Goal: Entertainment & Leisure: Consume media (video, audio)

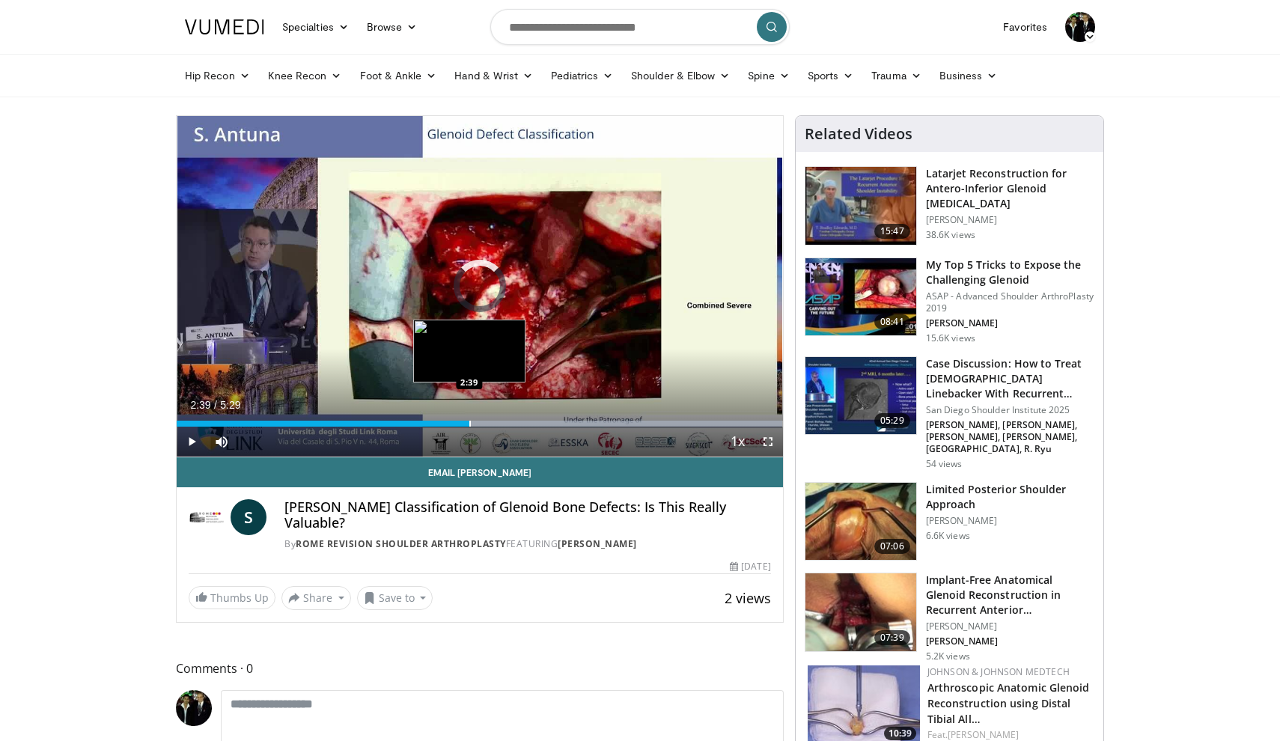
click at [469, 426] on div "Progress Bar" at bounding box center [469, 424] width 1 height 6
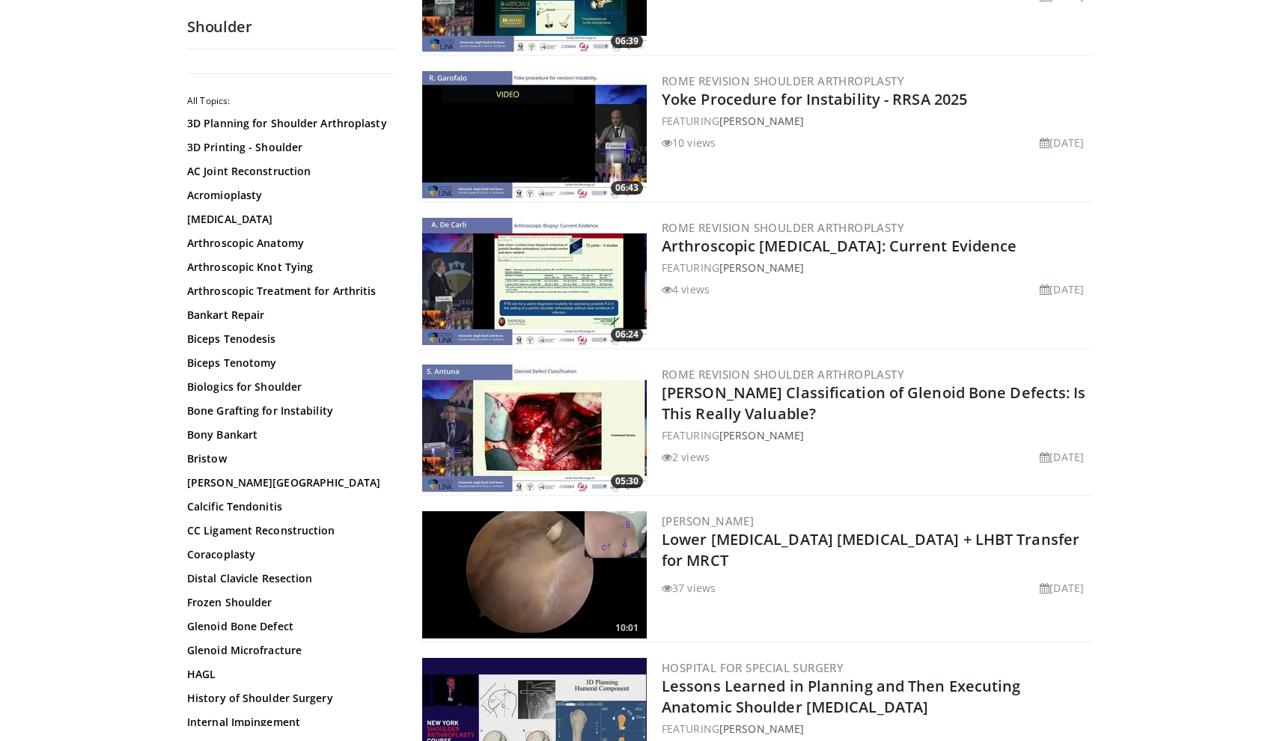
scroll to position [2887, 0]
click at [553, 571] on img at bounding box center [534, 574] width 225 height 127
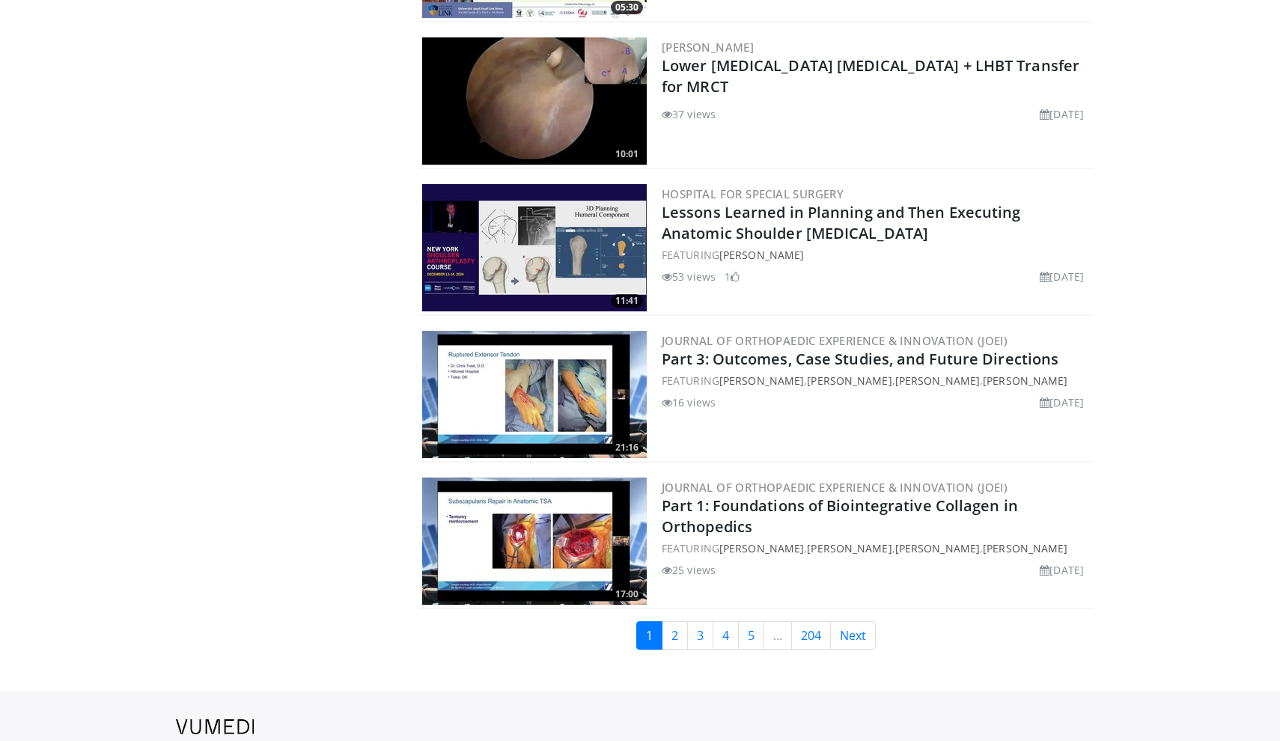
scroll to position [3361, 0]
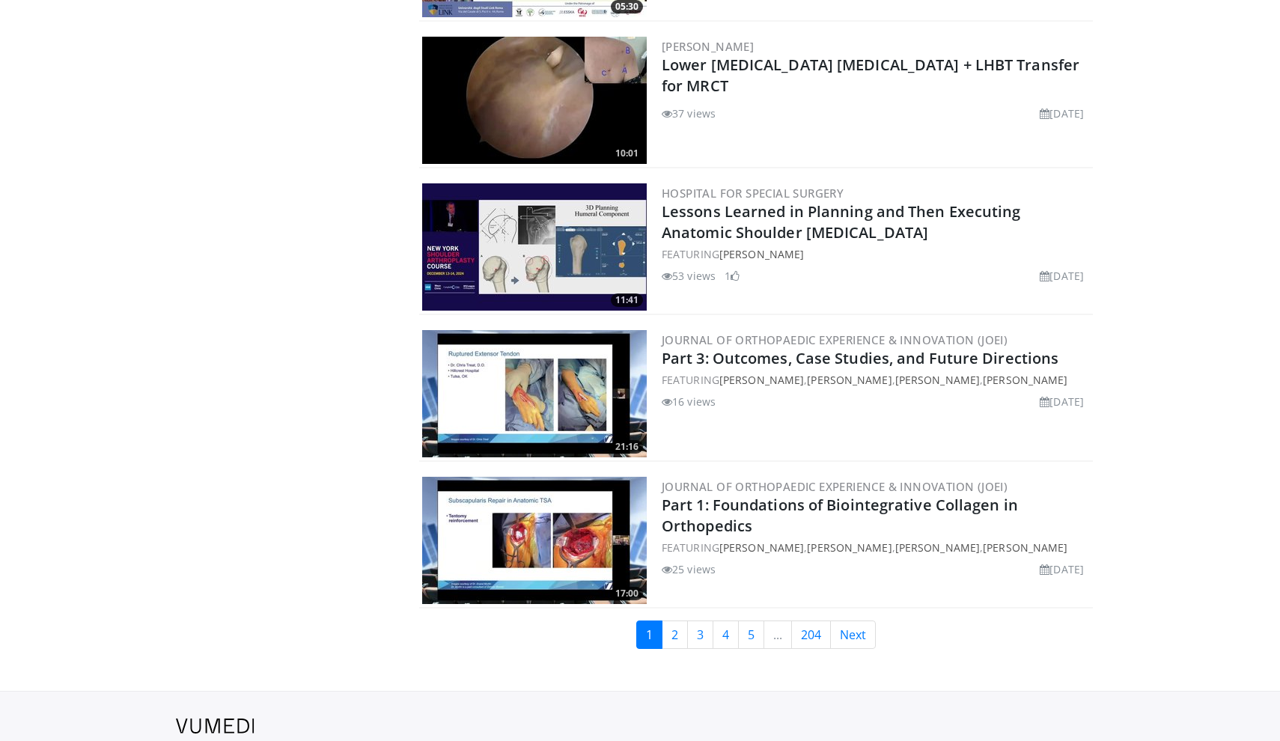
click at [575, 521] on img at bounding box center [534, 540] width 225 height 127
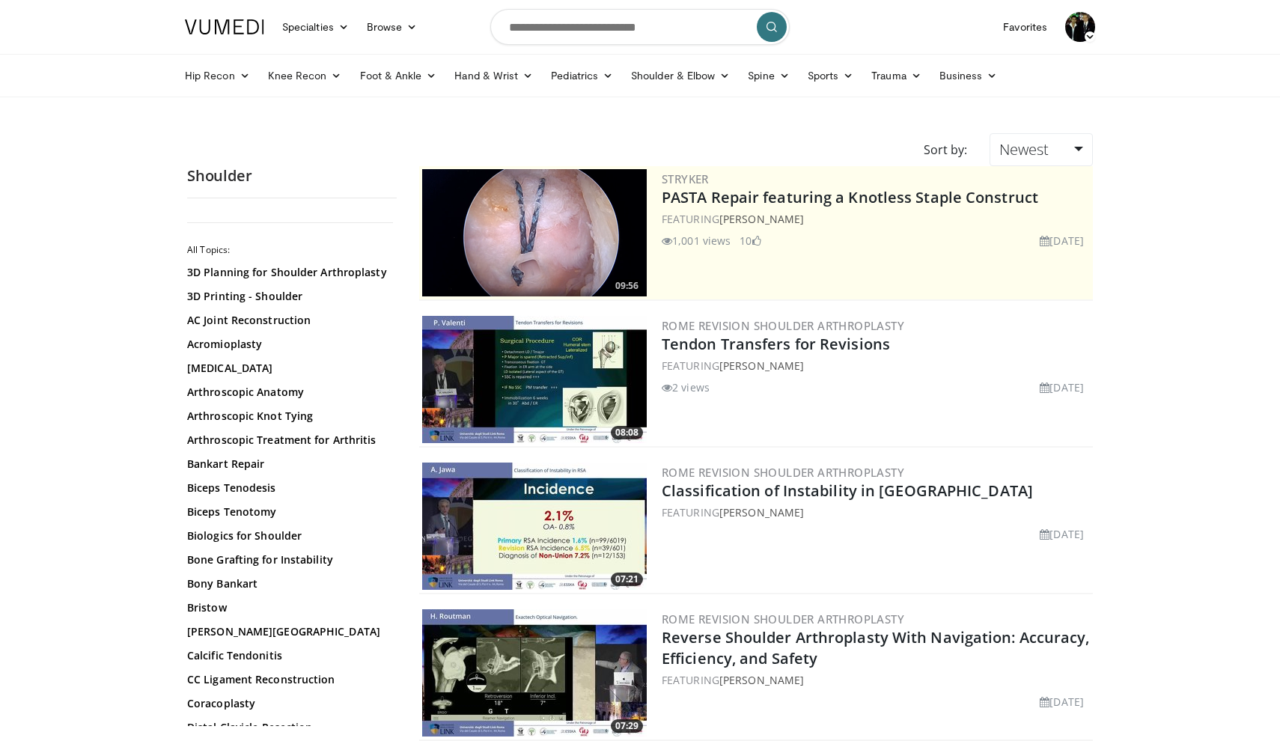
scroll to position [0, 0]
click at [599, 249] on img at bounding box center [534, 232] width 225 height 127
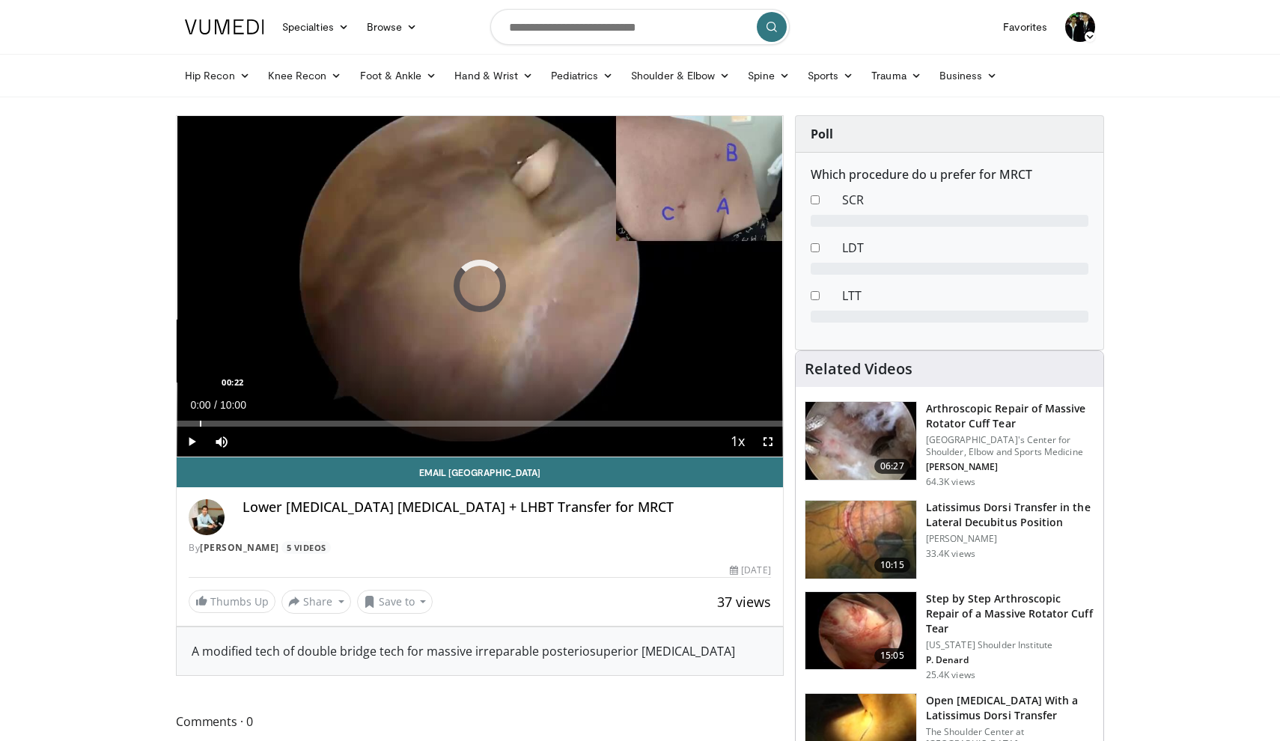
click at [200, 424] on div "Progress Bar" at bounding box center [200, 424] width 1 height 6
click at [194, 437] on span "Video Player" at bounding box center [192, 442] width 30 height 30
click at [228, 425] on div "Progress Bar" at bounding box center [228, 424] width 1 height 6
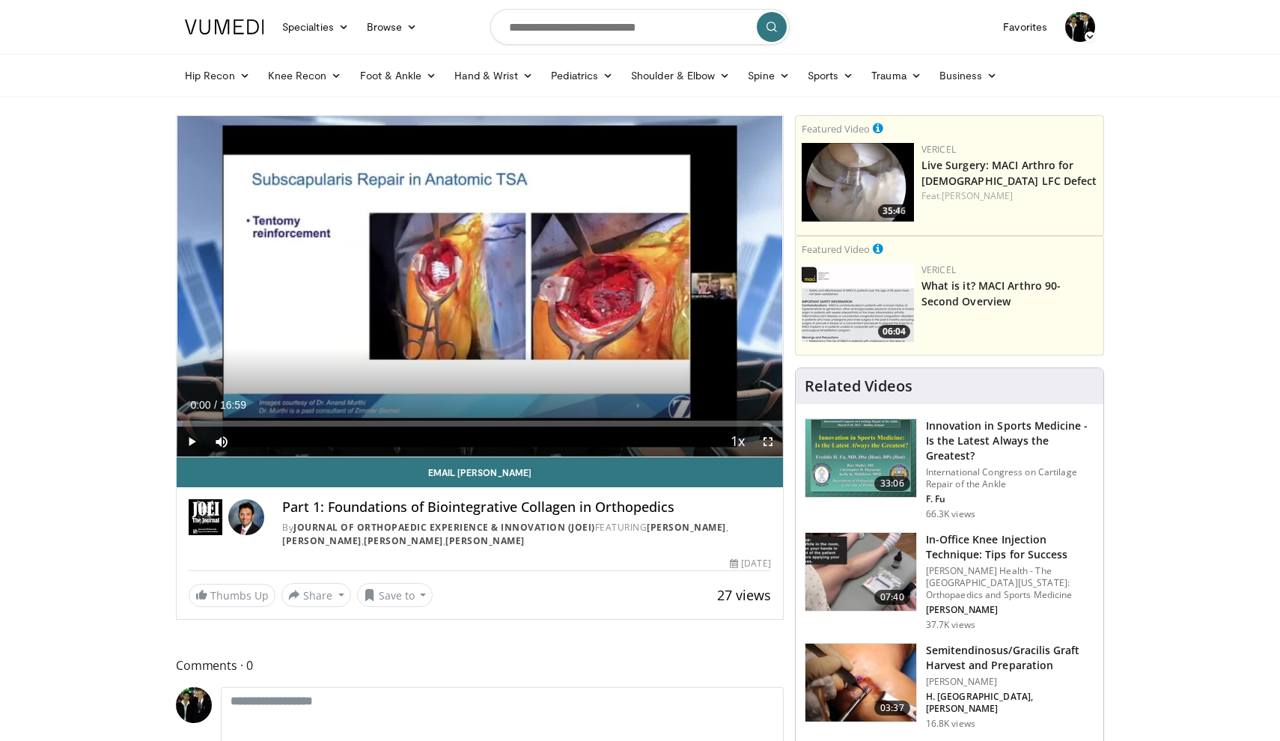
click at [195, 441] on span "Video Player" at bounding box center [192, 442] width 30 height 30
click at [198, 424] on div "Progress Bar" at bounding box center [198, 424] width 1 height 6
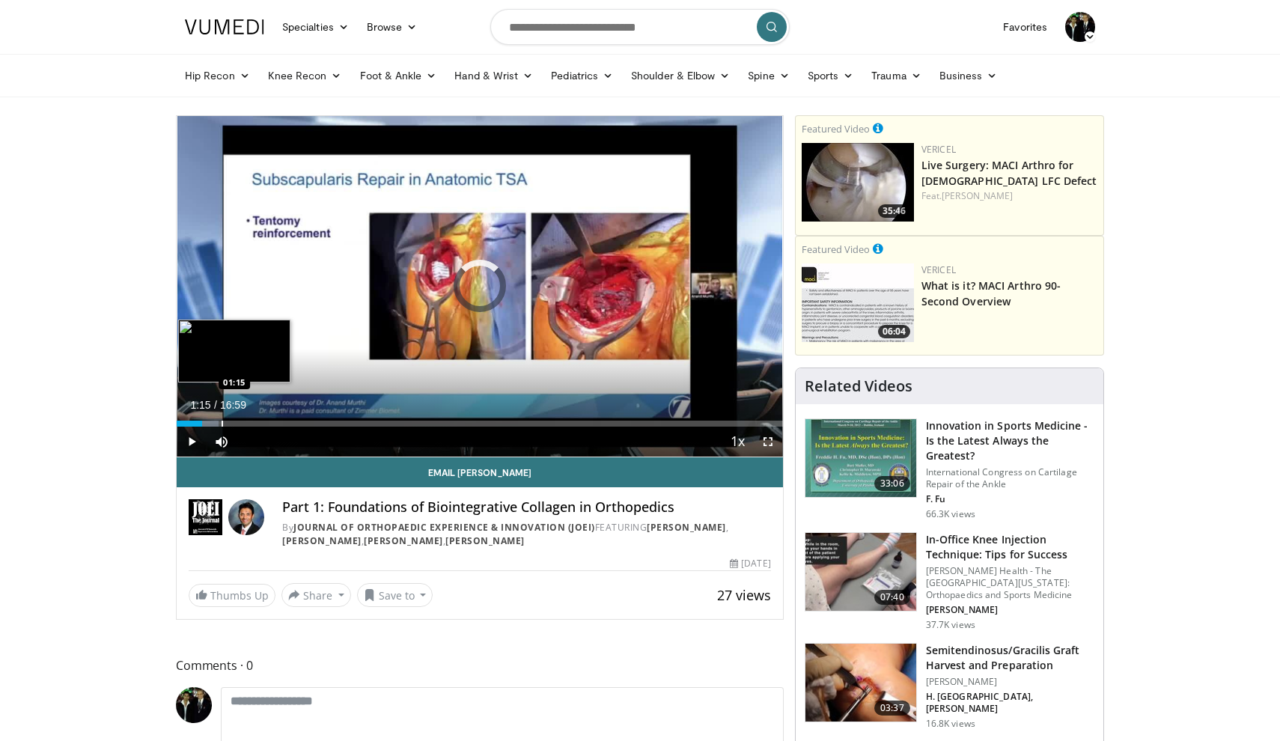
click at [222, 423] on div "Progress Bar" at bounding box center [222, 424] width 1 height 6
click at [244, 424] on div "Progress Bar" at bounding box center [244, 424] width 1 height 6
click at [264, 425] on div "Progress Bar" at bounding box center [264, 424] width 1 height 6
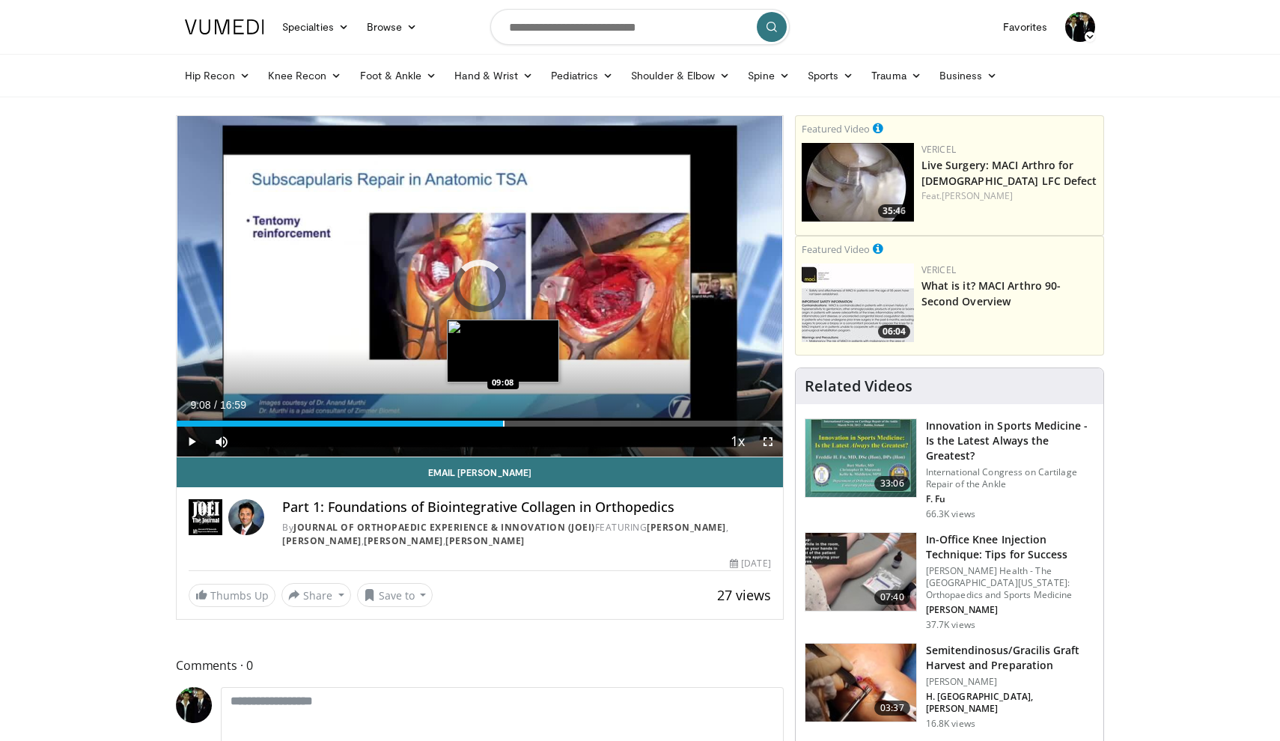
click at [503, 422] on div "Progress Bar" at bounding box center [503, 424] width 1 height 6
click at [526, 419] on div "Loaded : 58.45% 09:18 09:46" at bounding box center [480, 420] width 607 height 14
click at [544, 422] on div "Progress Bar" at bounding box center [544, 424] width 1 height 6
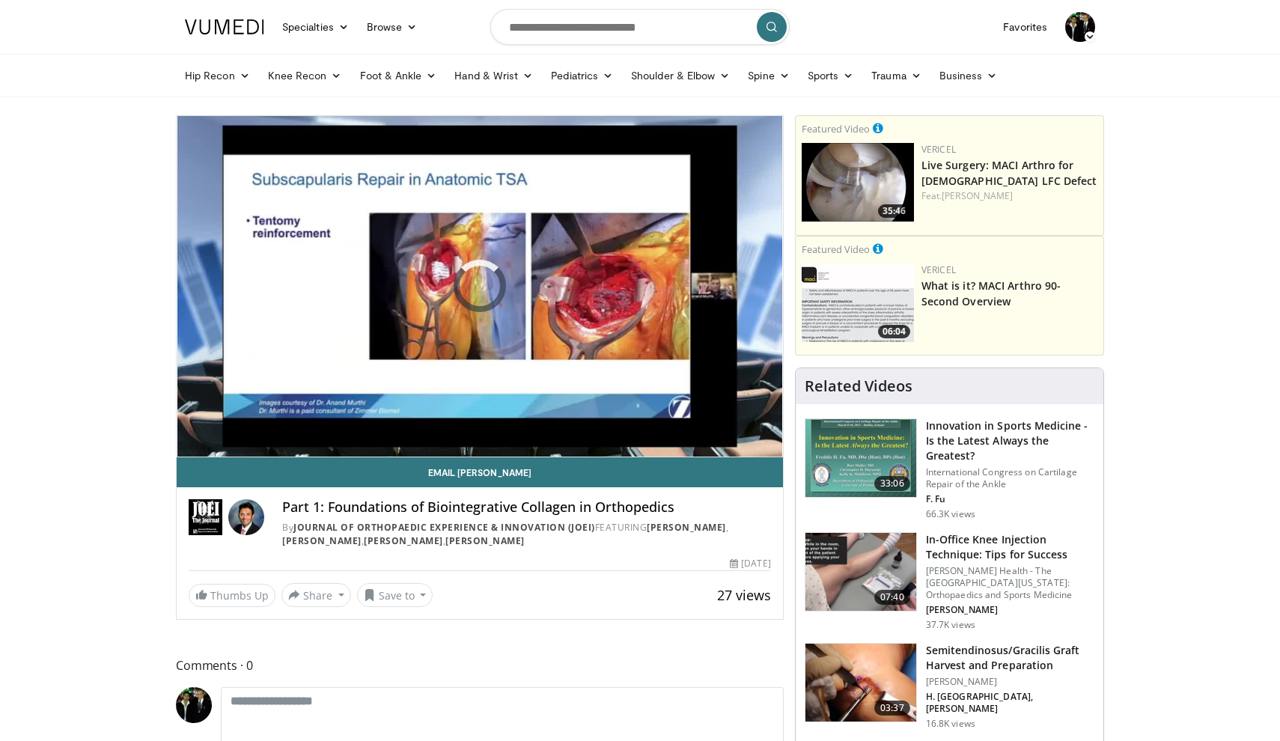
click at [580, 422] on div "10 seconds Tap to unmute" at bounding box center [480, 286] width 607 height 341
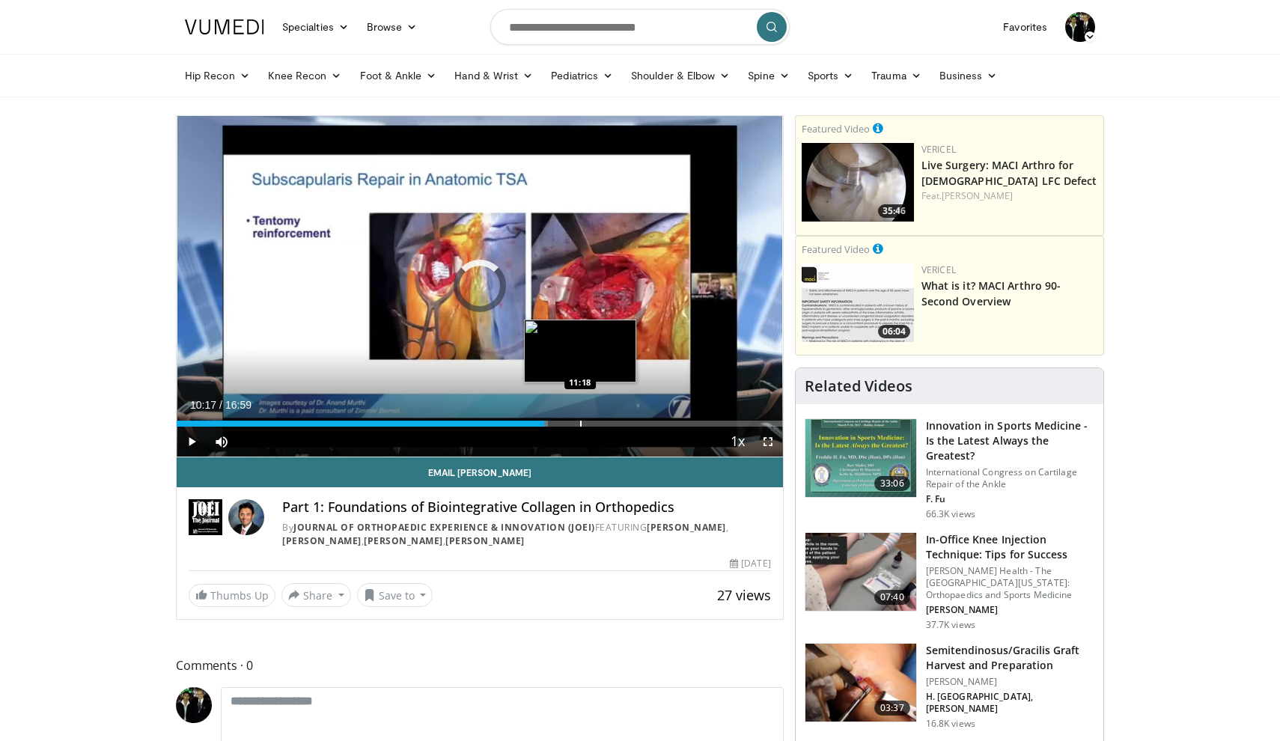
click at [580, 422] on div "Progress Bar" at bounding box center [580, 424] width 1 height 6
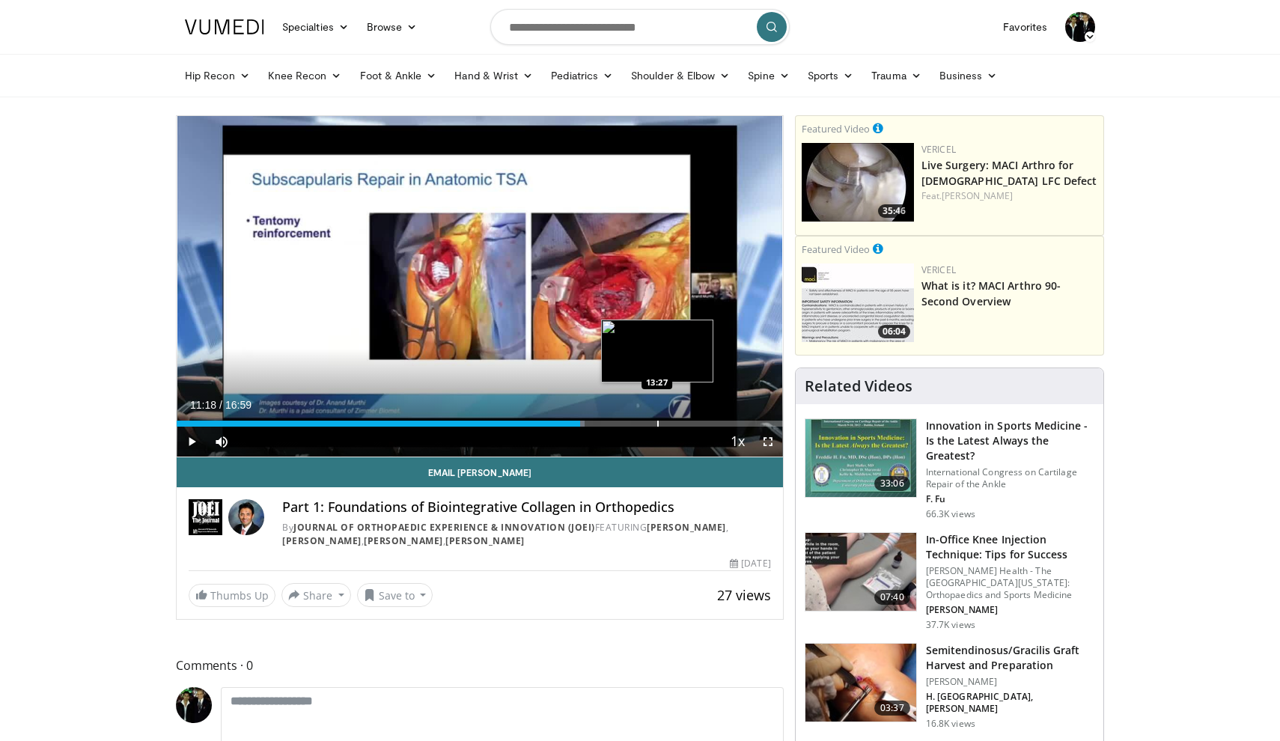
click at [657, 422] on div "Progress Bar" at bounding box center [657, 424] width 1 height 6
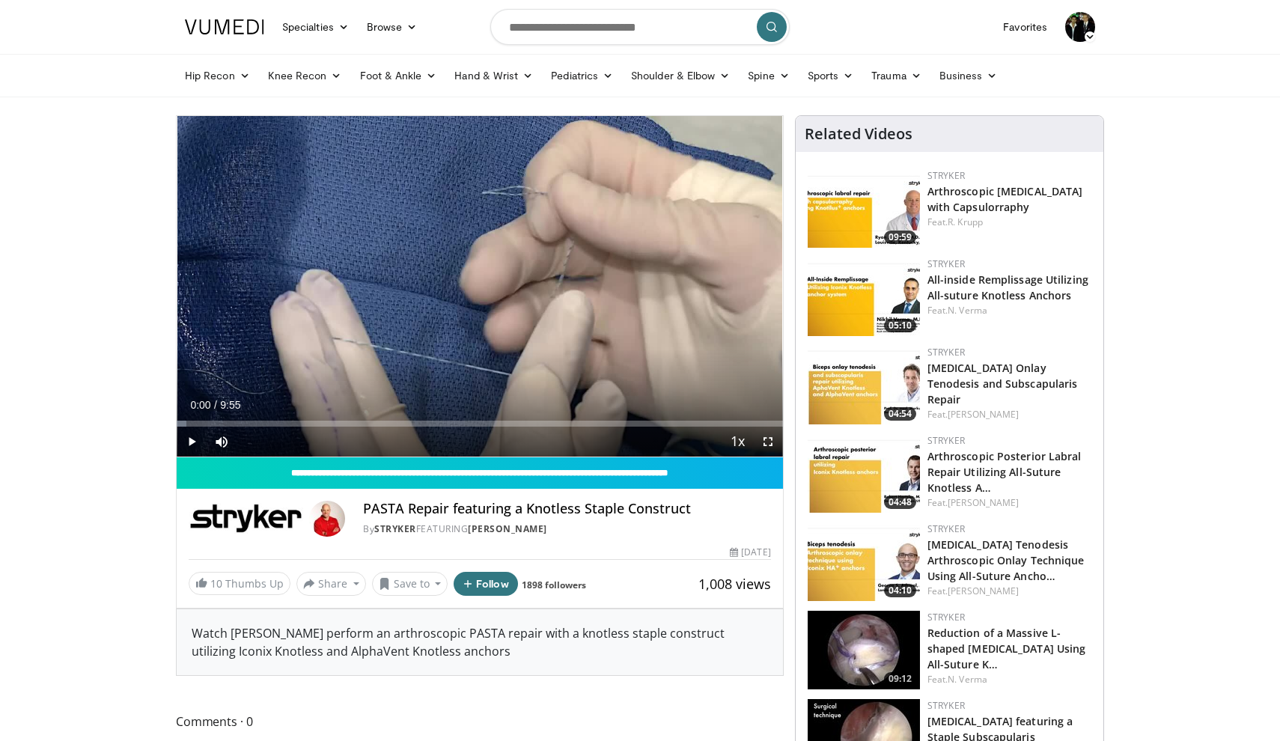
click at [190, 440] on span "Video Player" at bounding box center [192, 442] width 30 height 30
click at [189, 422] on div "Progress Bar" at bounding box center [189, 424] width 1 height 6
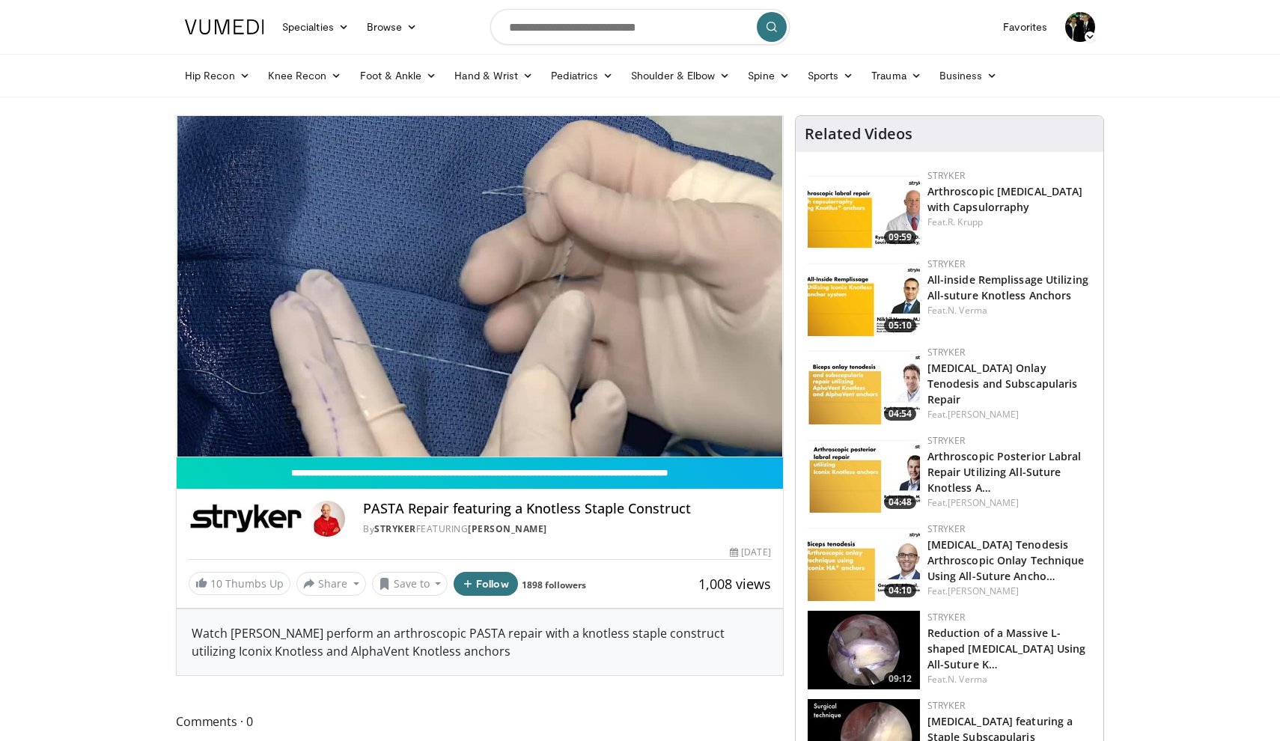
click at [878, 482] on img at bounding box center [864, 473] width 112 height 79
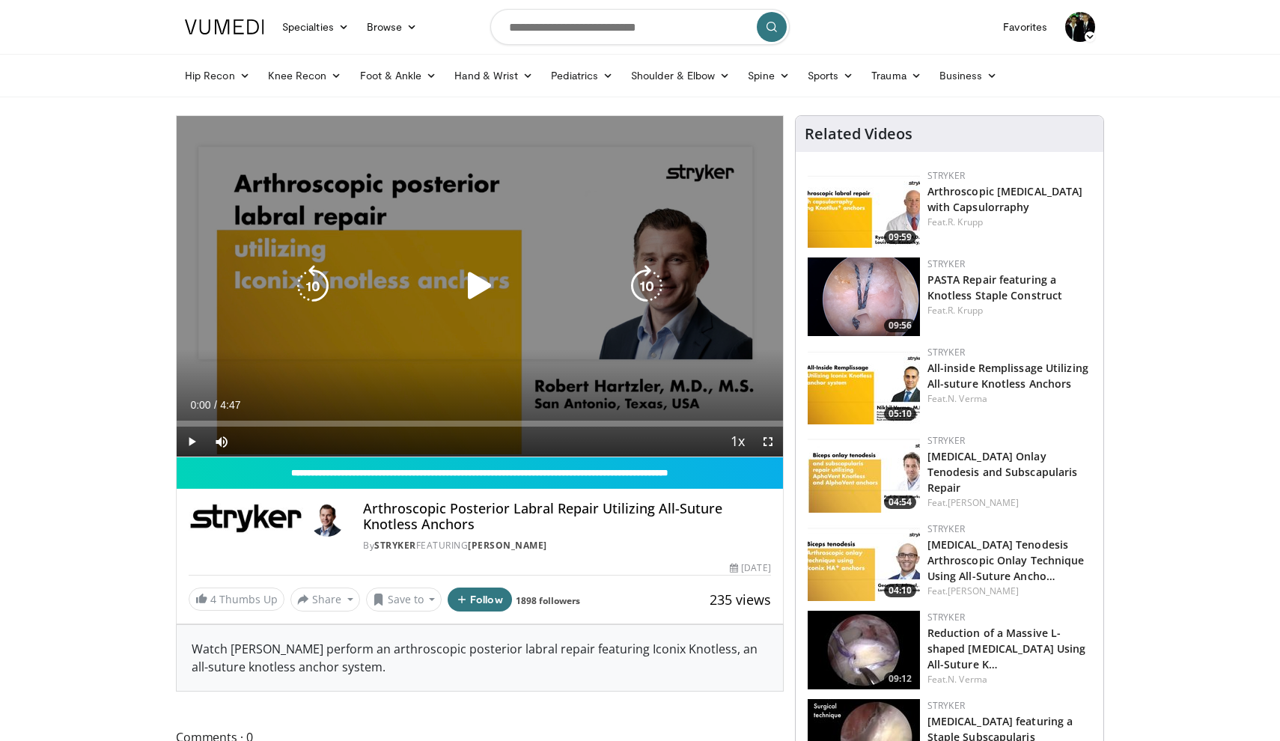
click at [475, 281] on icon "Video Player" at bounding box center [480, 286] width 42 height 42
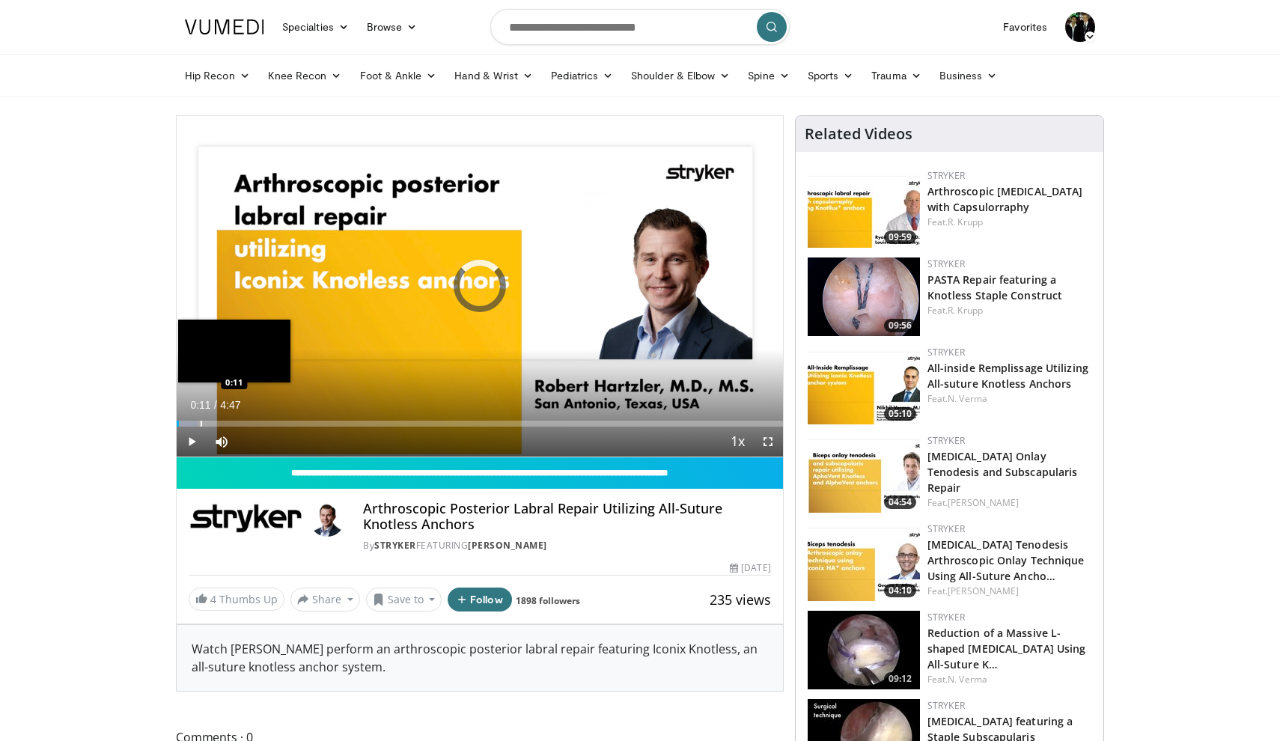
click at [201, 422] on div "Progress Bar" at bounding box center [201, 424] width 1 height 6
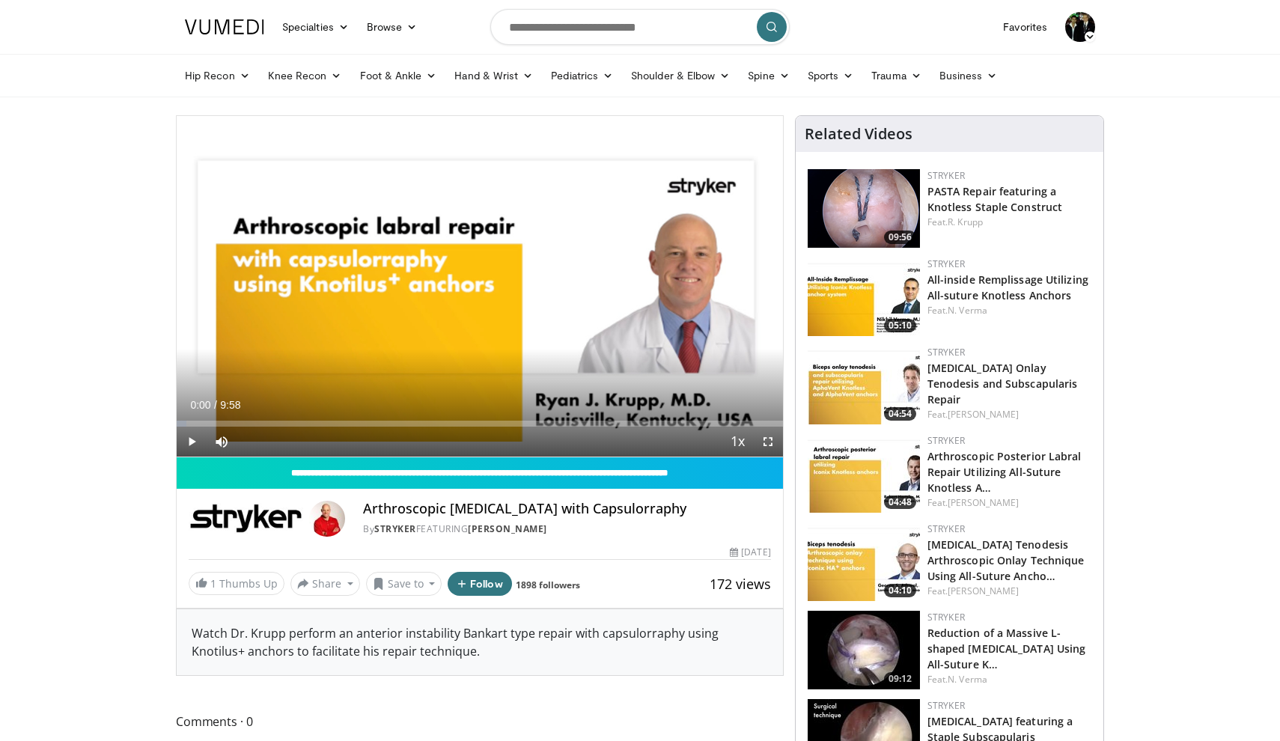
click at [195, 438] on span "Video Player" at bounding box center [192, 442] width 30 height 30
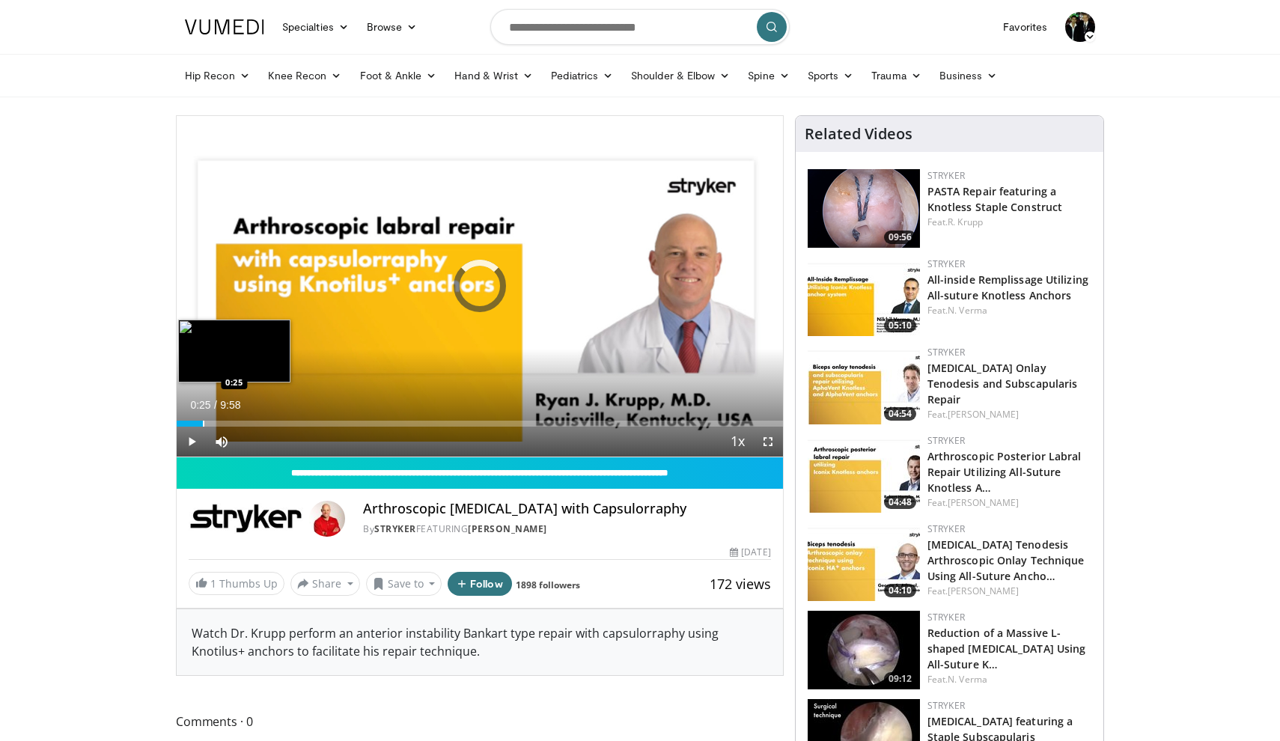
click at [203, 422] on div "Progress Bar" at bounding box center [203, 424] width 1 height 6
